Goal: Transaction & Acquisition: Download file/media

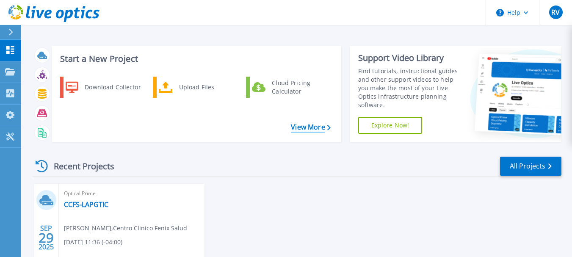
click at [304, 125] on link "View More" at bounding box center [310, 127] width 39 height 8
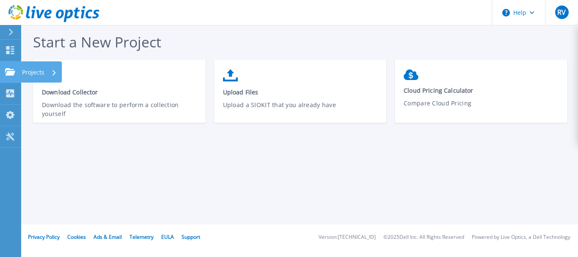
click at [7, 72] on icon at bounding box center [10, 71] width 10 height 7
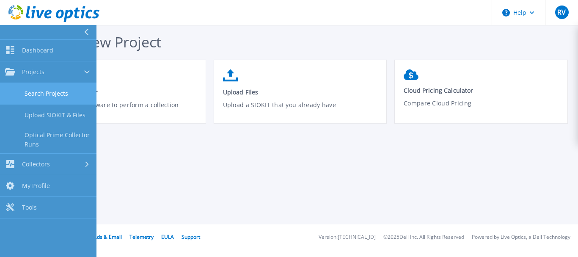
click at [37, 91] on link "Search Projects" at bounding box center [48, 94] width 97 height 22
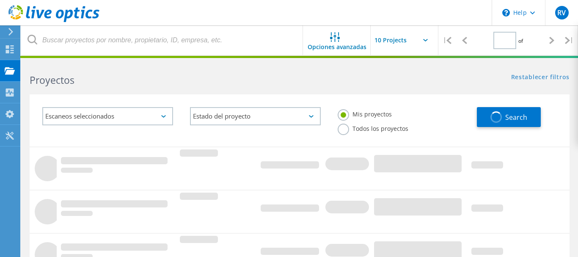
type input "1"
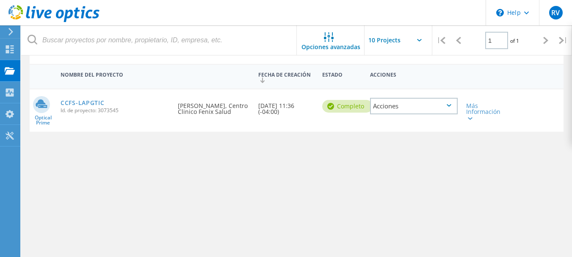
scroll to position [85, 0]
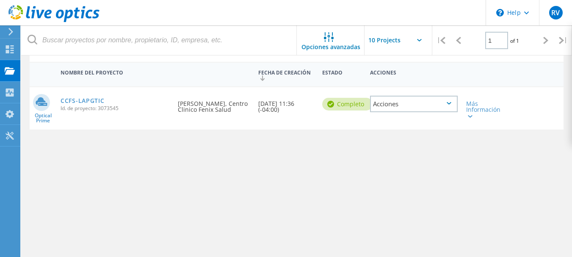
click at [435, 103] on div "Acciones" at bounding box center [414, 104] width 88 height 17
click at [433, 191] on div "Nombre del proyecto Fecha de creación Estado Acciones Optical Prime CCFS-LAPGTI…" at bounding box center [297, 172] width 534 height 220
click at [474, 116] on div "Más Información" at bounding box center [483, 110] width 34 height 18
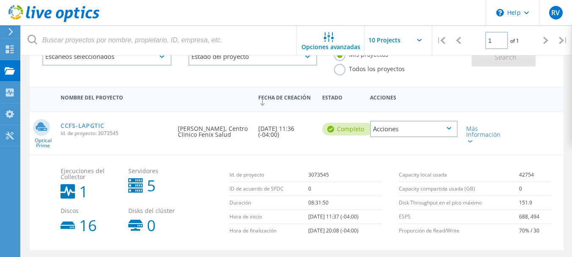
scroll to position [59, 0]
click at [437, 130] on div "Acciones" at bounding box center [414, 130] width 88 height 17
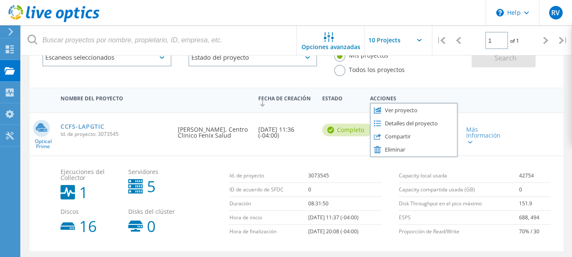
drag, startPoint x: 405, startPoint y: 110, endPoint x: 458, endPoint y: 83, distance: 58.9
click at [458, 83] on lo-project-search "Opciones avanzadas | 1 of 1 | Dirección de correo electrónico Nombre del proyec…" at bounding box center [296, 160] width 551 height 314
click at [405, 123] on div "Detalles del proyecto" at bounding box center [414, 123] width 86 height 13
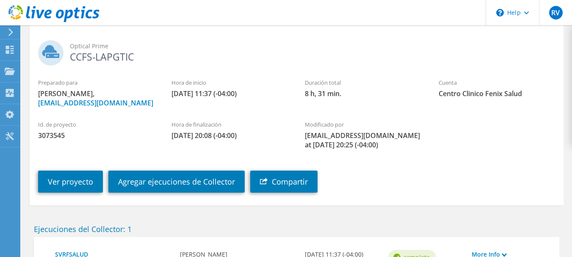
scroll to position [85, 0]
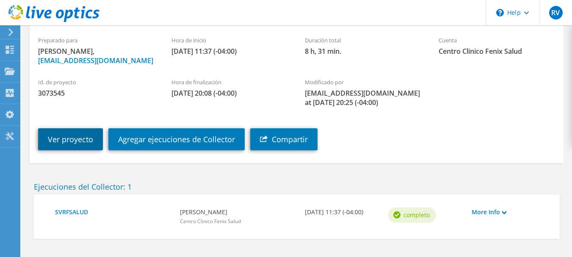
click at [55, 150] on link "Ver proyecto" at bounding box center [70, 139] width 65 height 22
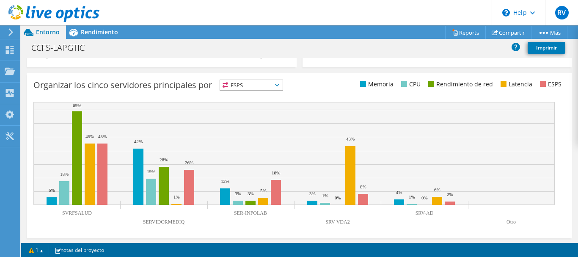
scroll to position [340, 0]
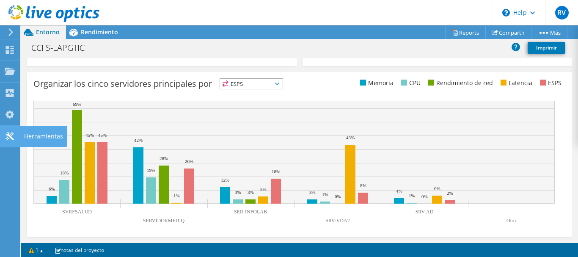
click at [35, 133] on div "Herramientas" at bounding box center [43, 136] width 47 height 21
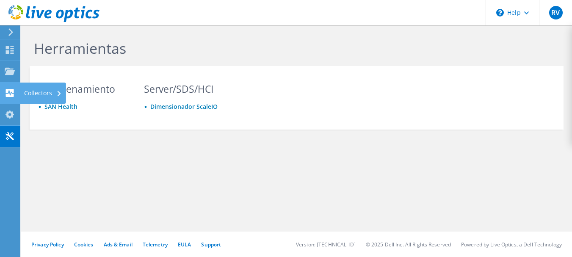
click at [10, 90] on use at bounding box center [10, 93] width 8 height 8
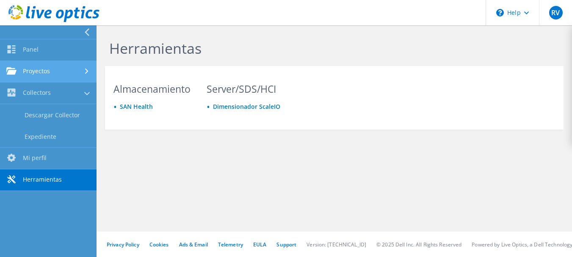
click at [23, 72] on link "Proyectos" at bounding box center [48, 72] width 97 height 22
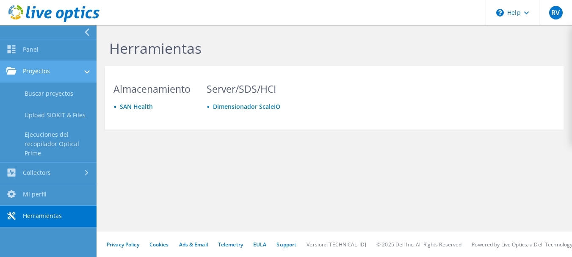
click at [44, 75] on link "Proyectos" at bounding box center [48, 72] width 97 height 22
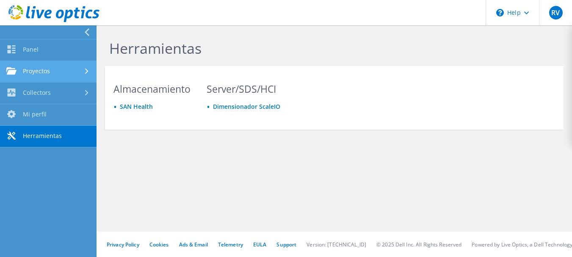
click at [44, 78] on link "Proyectos" at bounding box center [48, 72] width 97 height 22
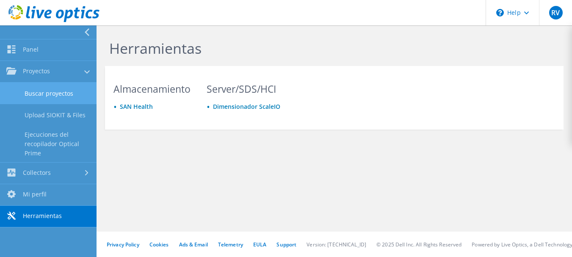
click at [41, 93] on link "Buscar proyectos" at bounding box center [48, 94] width 97 height 22
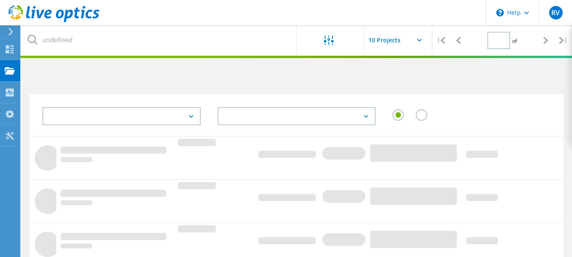
type input "1"
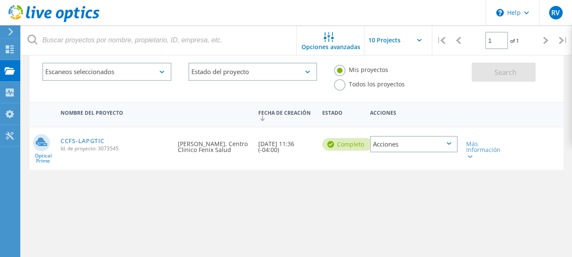
scroll to position [42, 0]
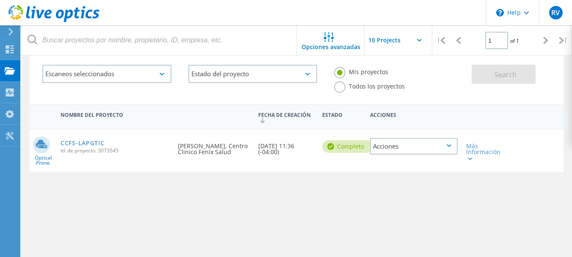
click at [449, 142] on div "Acciones" at bounding box center [414, 146] width 88 height 17
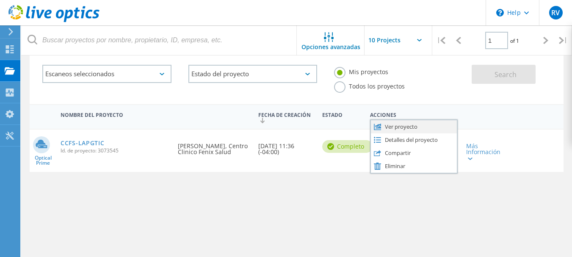
click at [421, 126] on div "Ver proyecto" at bounding box center [414, 126] width 86 height 13
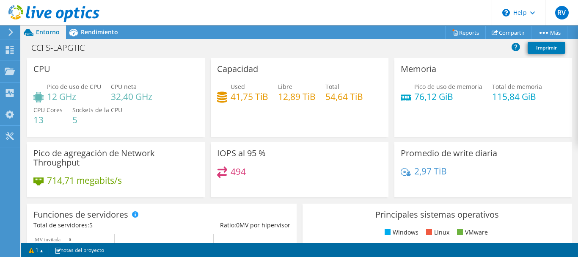
scroll to position [85, 0]
click at [86, 30] on span "Rendimiento" at bounding box center [99, 32] width 37 height 8
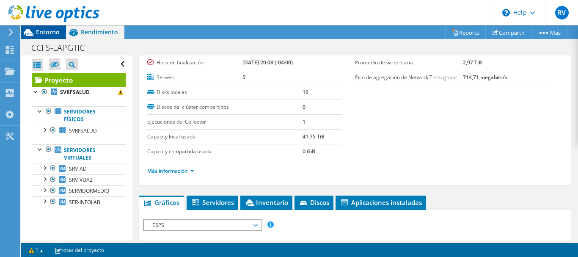
click at [48, 30] on span "Entorno" at bounding box center [48, 32] width 24 height 8
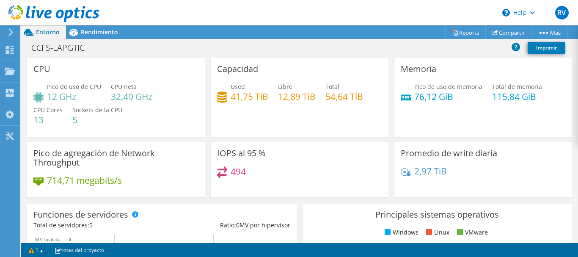
scroll to position [417, 0]
click at [97, 33] on span "Rendimiento" at bounding box center [99, 32] width 37 height 8
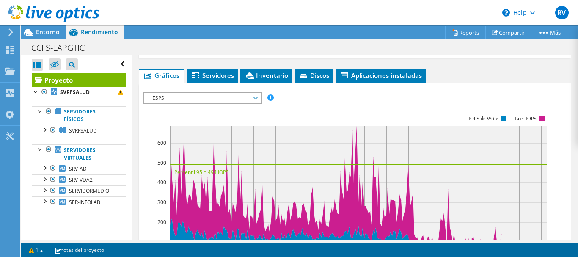
scroll to position [169, 0]
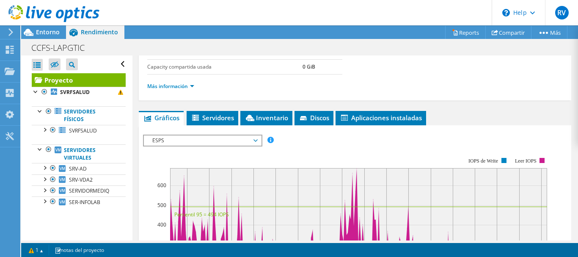
click at [247, 138] on span "ESPS" at bounding box center [202, 140] width 109 height 10
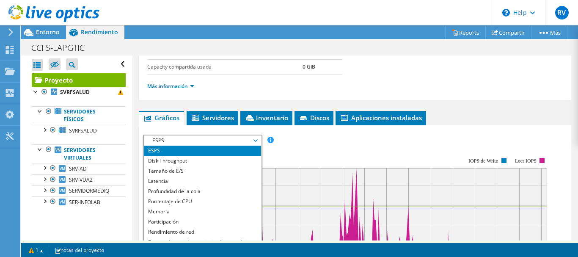
click at [247, 138] on span "ESPS" at bounding box center [202, 140] width 109 height 10
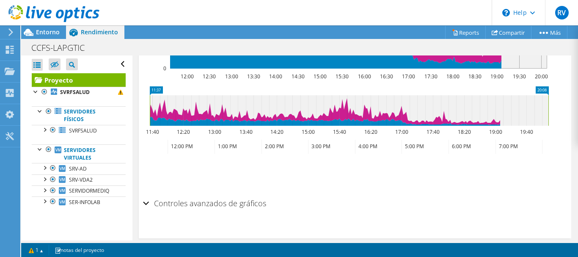
scroll to position [417, 0]
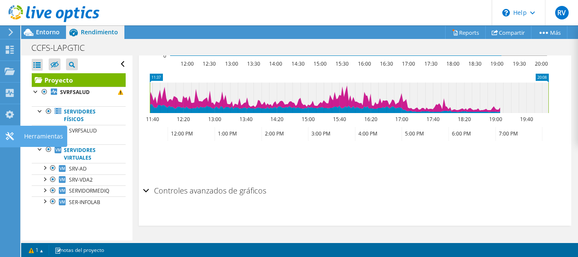
click at [41, 135] on div "Herramientas" at bounding box center [43, 136] width 47 height 21
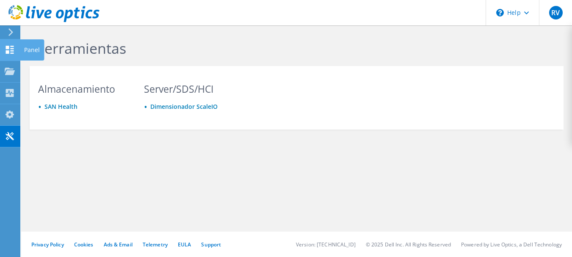
click at [8, 53] on use at bounding box center [10, 50] width 8 height 8
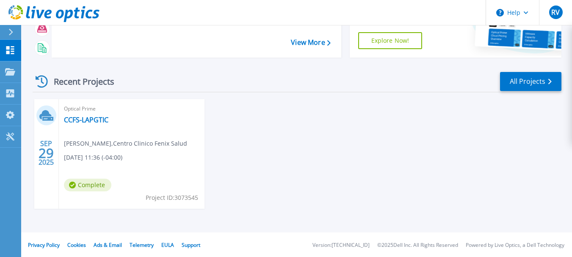
scroll to position [86, 0]
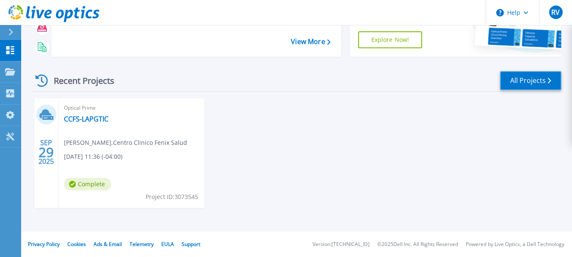
click at [522, 80] on link "All Projects" at bounding box center [530, 80] width 61 height 19
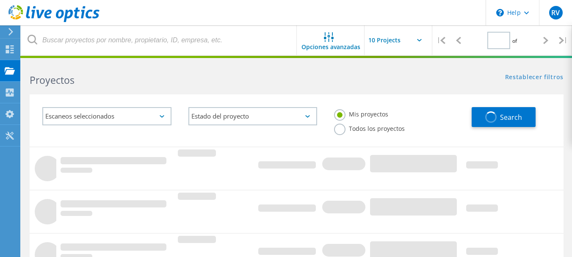
type input "1"
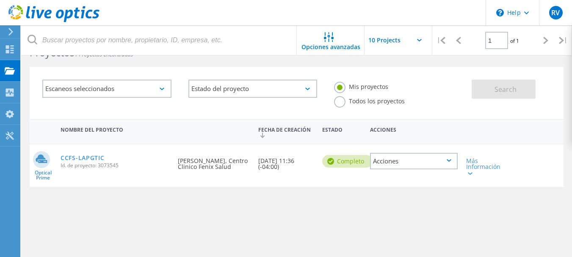
scroll to position [42, 0]
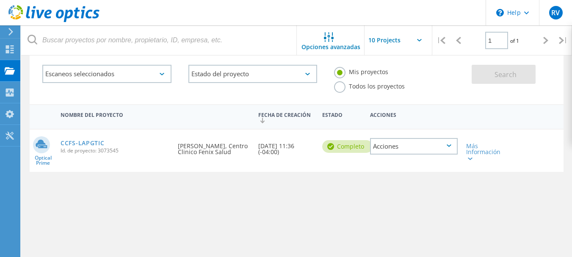
click at [440, 145] on div "Acciones" at bounding box center [414, 146] width 88 height 17
click at [487, 154] on div "Más Información" at bounding box center [483, 152] width 34 height 18
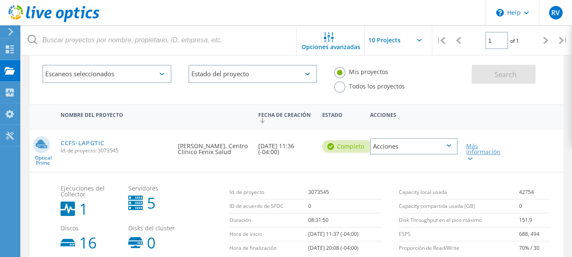
click at [481, 153] on div "Más Información" at bounding box center [483, 152] width 34 height 18
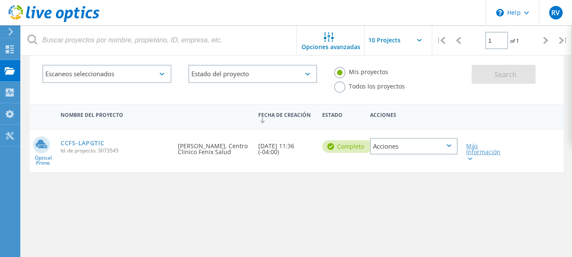
click at [481, 153] on div "Más Información" at bounding box center [483, 152] width 34 height 18
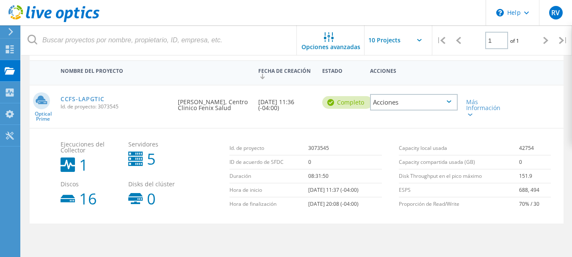
scroll to position [59, 0]
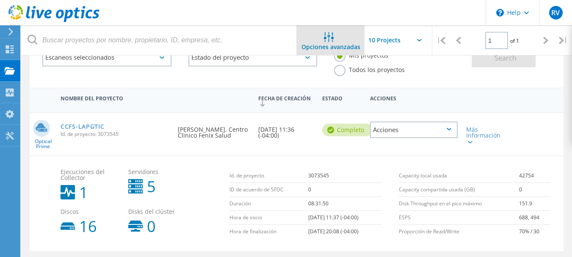
click at [335, 47] on span "Opciones avanzadas" at bounding box center [330, 47] width 59 height 6
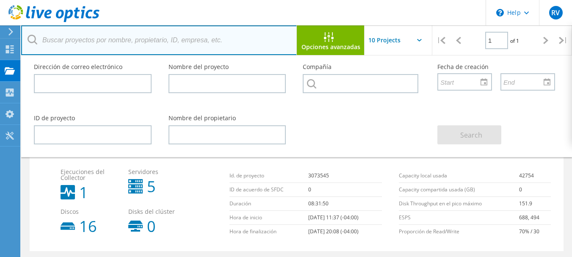
click at [260, 40] on input "text" at bounding box center [159, 40] width 276 height 30
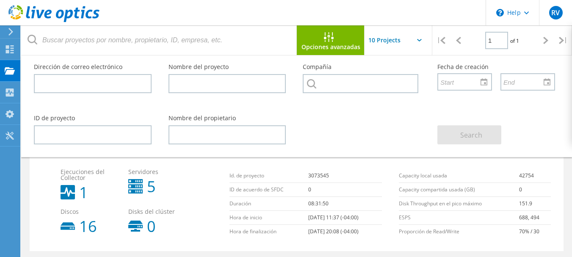
click at [378, 1] on header "\n Help Explore Helpful Articles Contact Support RV Usuario final Ramon Velasqu…" at bounding box center [286, 12] width 572 height 25
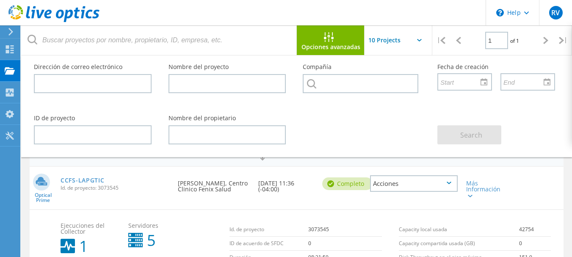
scroll to position [0, 0]
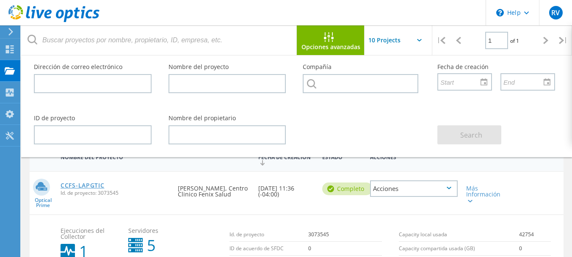
click at [81, 185] on link "CCFS-LAPGTIC" at bounding box center [83, 185] width 44 height 6
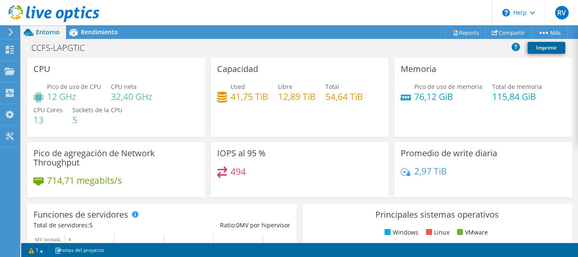
click at [545, 48] on link "Imprimir" at bounding box center [547, 48] width 38 height 12
click at [43, 249] on link "1" at bounding box center [36, 250] width 26 height 11
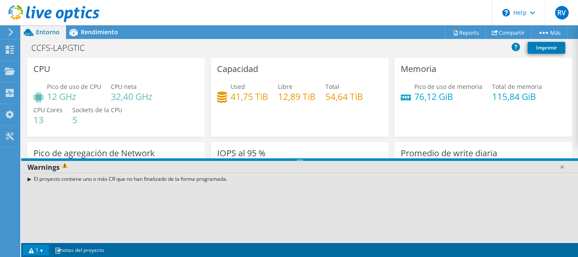
click at [89, 203] on div "El proyecto contiene uno o más CR que no han finalizado de la forma programada." at bounding box center [299, 208] width 557 height 70
click at [30, 178] on div "El proyecto contiene uno o más CR que no han finalizado de la forma programada." at bounding box center [299, 179] width 557 height 12
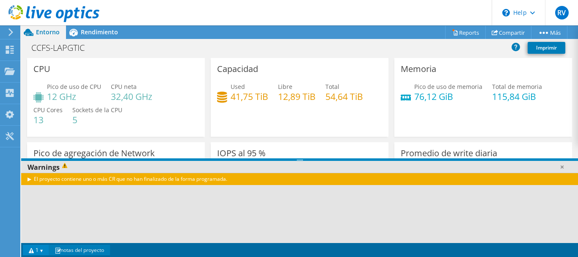
click at [75, 249] on link "notas del proyecto" at bounding box center [79, 250] width 61 height 11
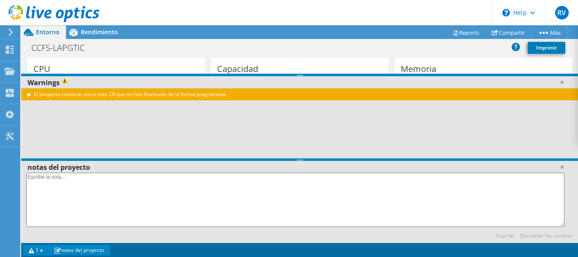
click at [75, 249] on link "notas del proyecto" at bounding box center [79, 250] width 61 height 11
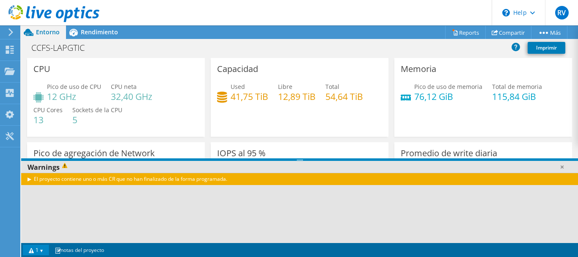
click at [242, 98] on h4 "41,75 TiB" at bounding box center [250, 96] width 38 height 9
click at [86, 33] on span "Rendimiento" at bounding box center [99, 32] width 37 height 8
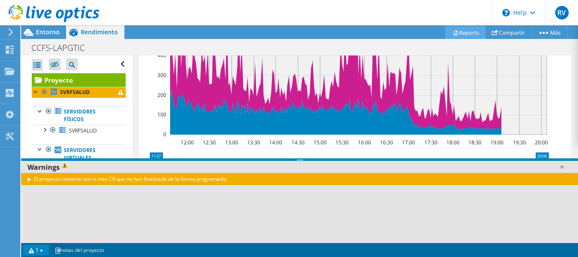
click at [470, 31] on link "Reports" at bounding box center [465, 32] width 41 height 13
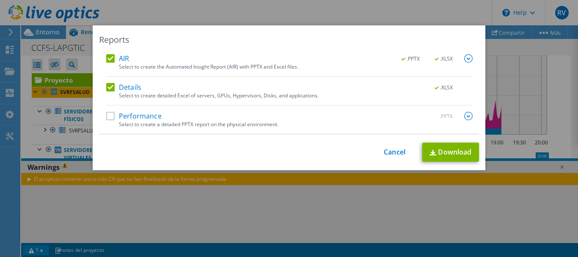
click at [111, 116] on label "Performance" at bounding box center [133, 116] width 55 height 8
click at [0, 0] on input "Performance" at bounding box center [0, 0] width 0 height 0
click at [467, 59] on img at bounding box center [468, 58] width 8 height 8
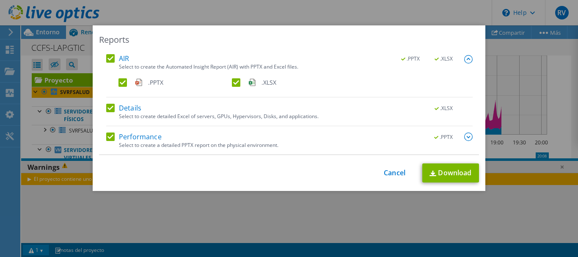
click at [237, 85] on label ".XLSX" at bounding box center [288, 82] width 112 height 8
click at [0, 0] on input ".XLSX" at bounding box center [0, 0] width 0 height 0
click at [451, 171] on link "Download" at bounding box center [451, 172] width 57 height 19
click at [389, 171] on link "Cancel" at bounding box center [395, 173] width 22 height 8
